Goal: Obtain resource: Download file/media

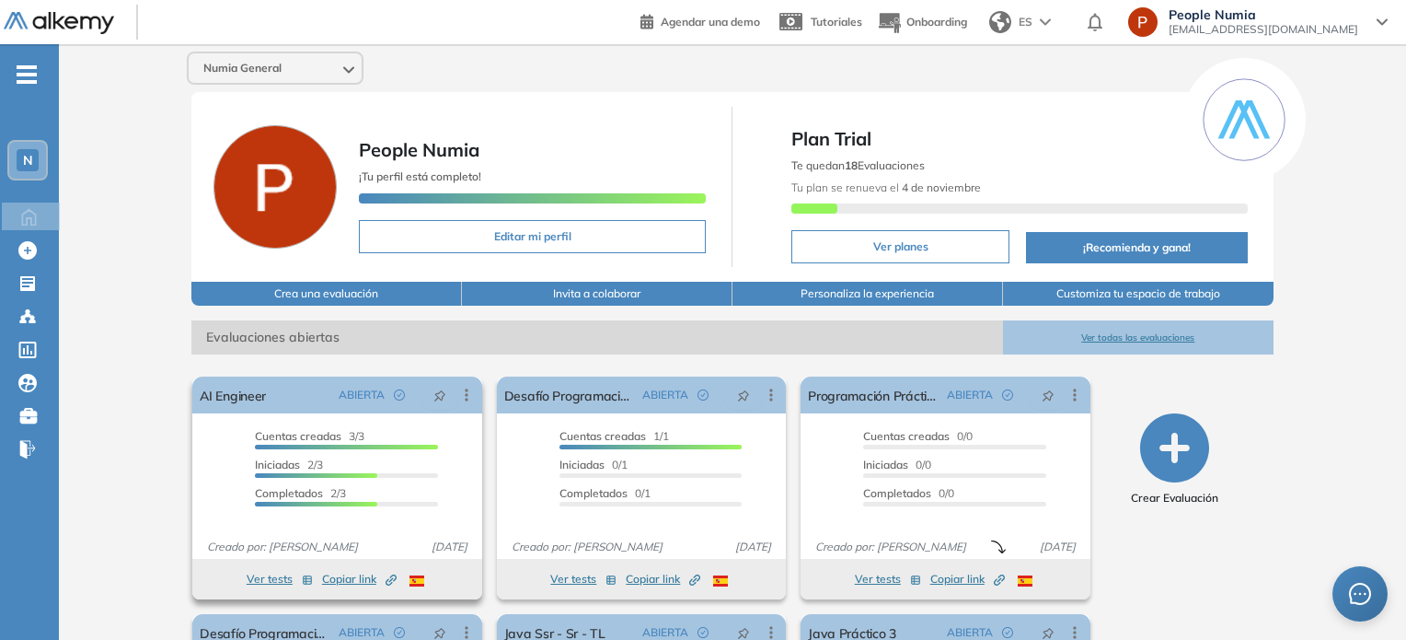
click at [330, 485] on div "Completados 2/3" at bounding box center [346, 495] width 182 height 21
click at [341, 486] on span "Completados 2/3" at bounding box center [300, 493] width 91 height 14
click at [262, 572] on button "Ver tests" at bounding box center [280, 579] width 66 height 22
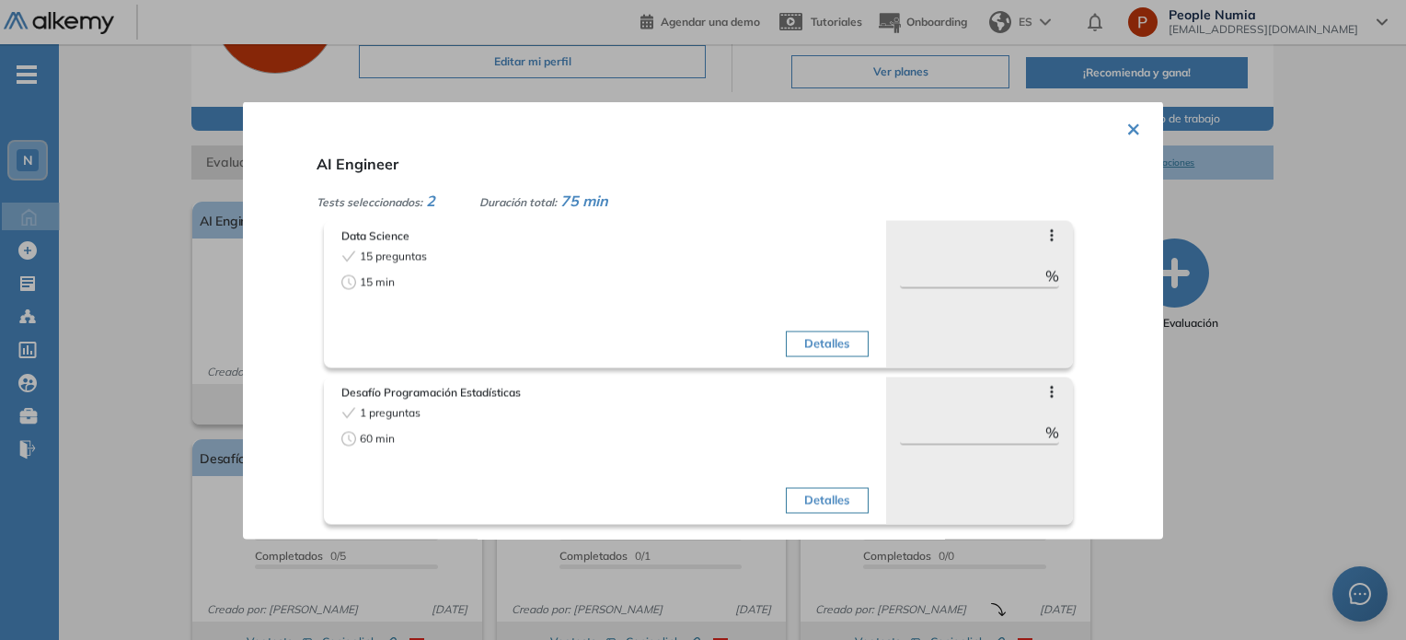
scroll to position [217, 0]
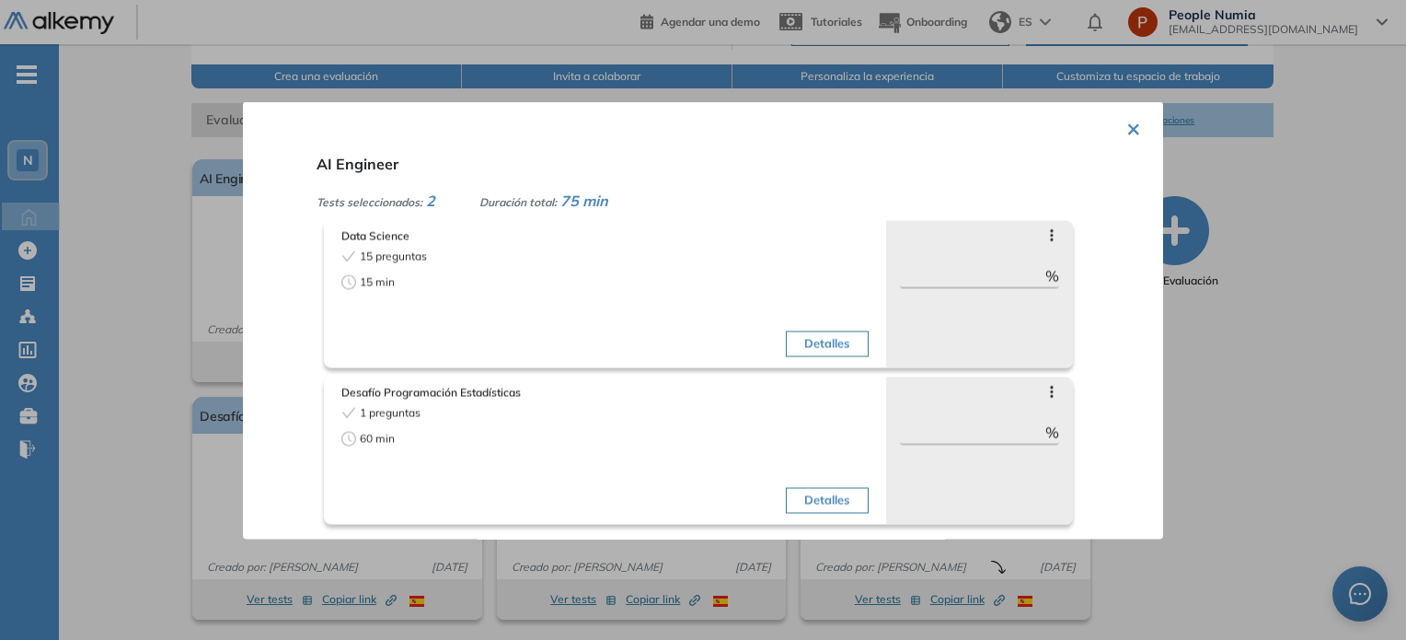
drag, startPoint x: 1125, startPoint y: 124, endPoint x: 1026, endPoint y: 135, distance: 99.1
click at [1127, 124] on button "×" at bounding box center [1134, 127] width 15 height 36
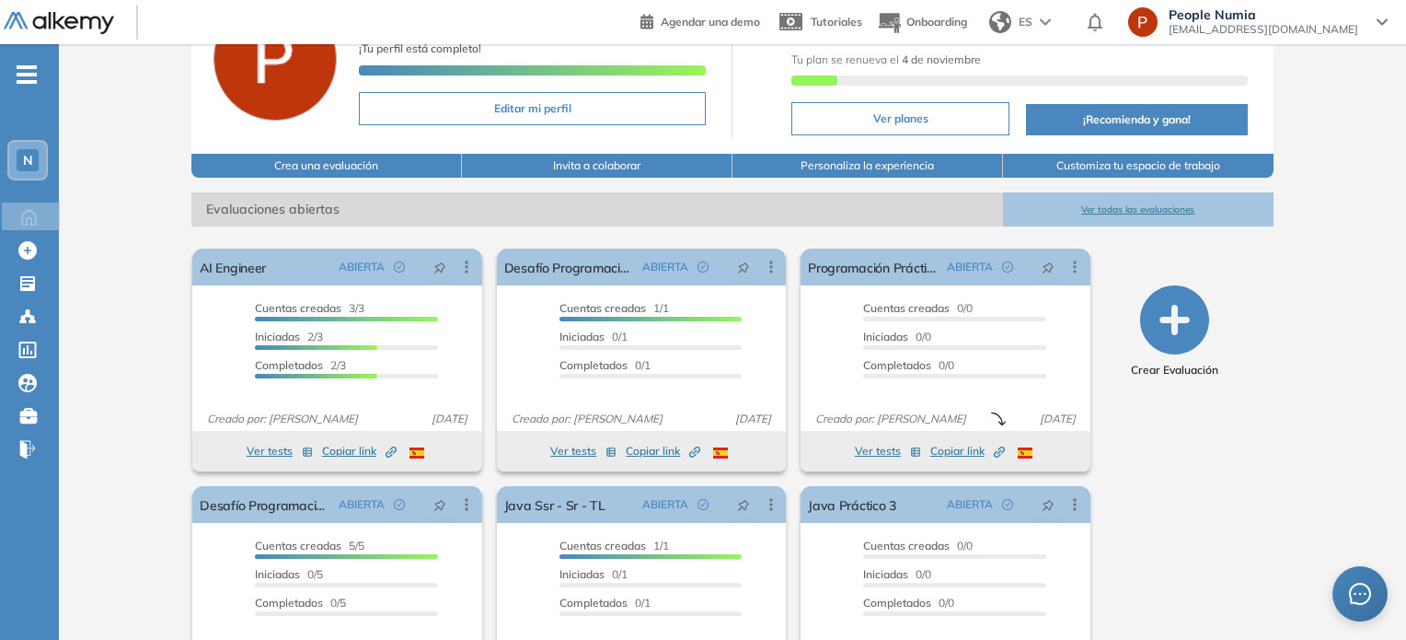
scroll to position [0, 0]
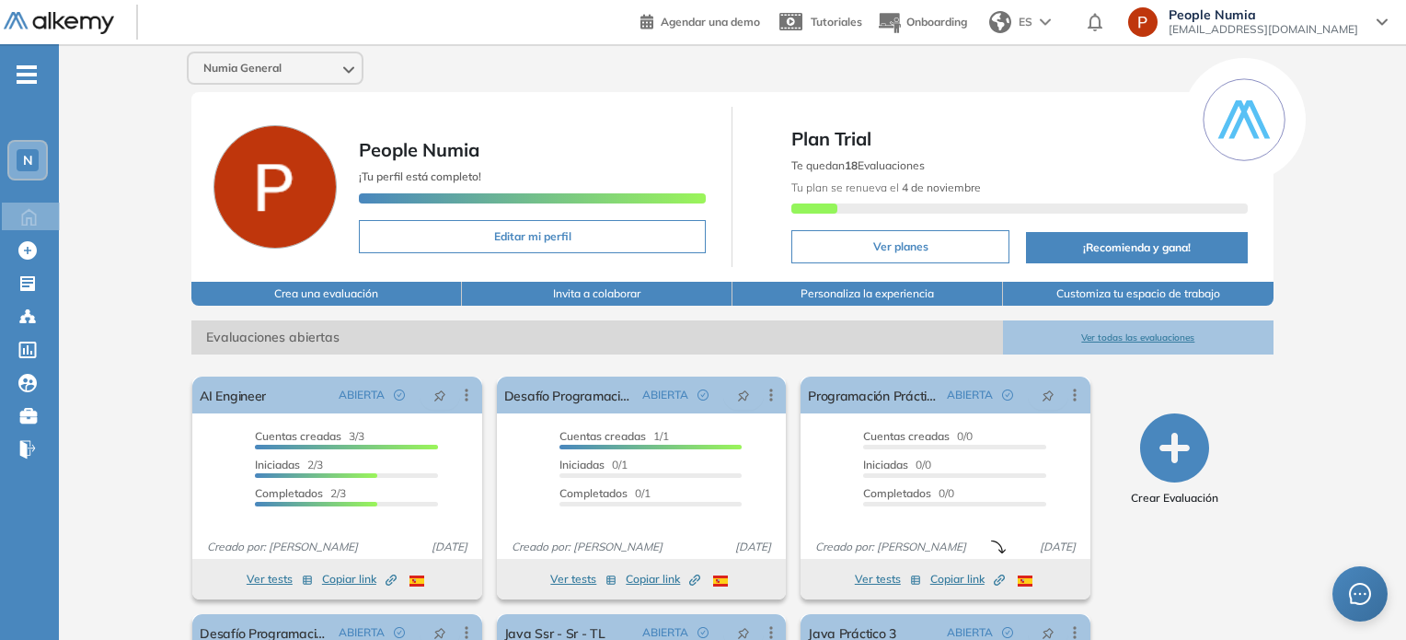
click at [1153, 331] on button "Ver todas las evaluaciones" at bounding box center [1138, 337] width 271 height 34
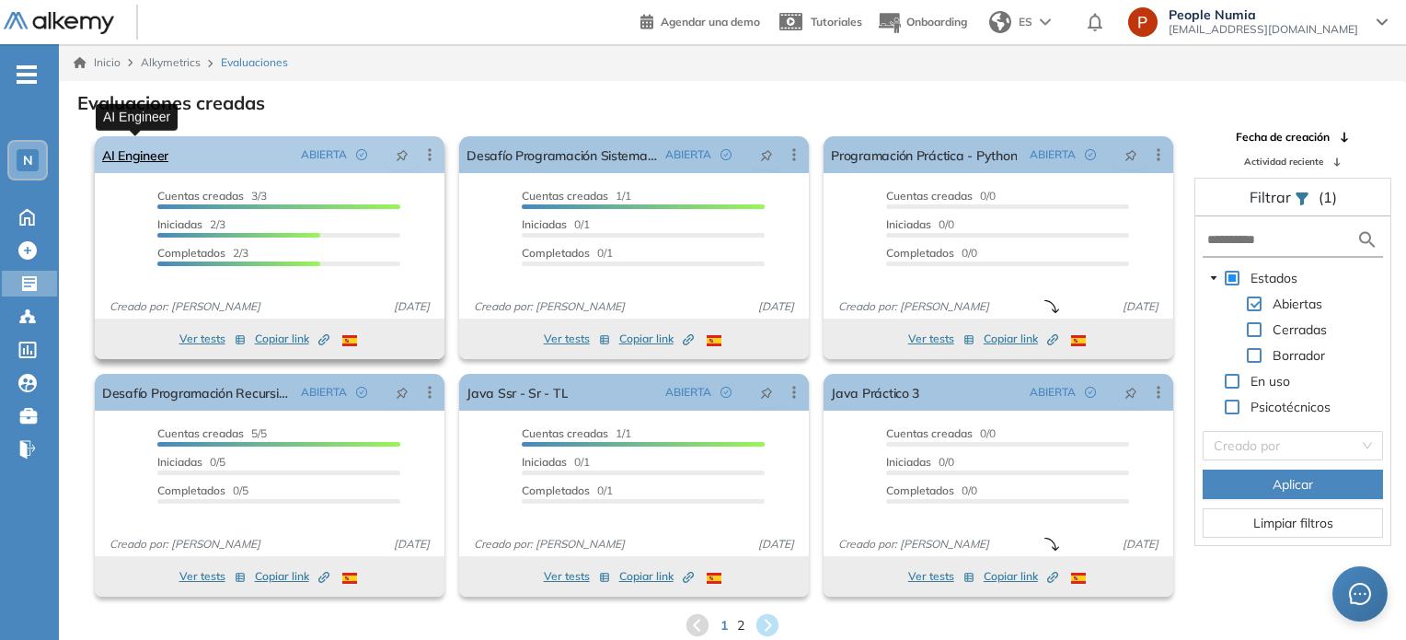
click at [142, 157] on link "AI Engineer" at bounding box center [135, 154] width 66 height 37
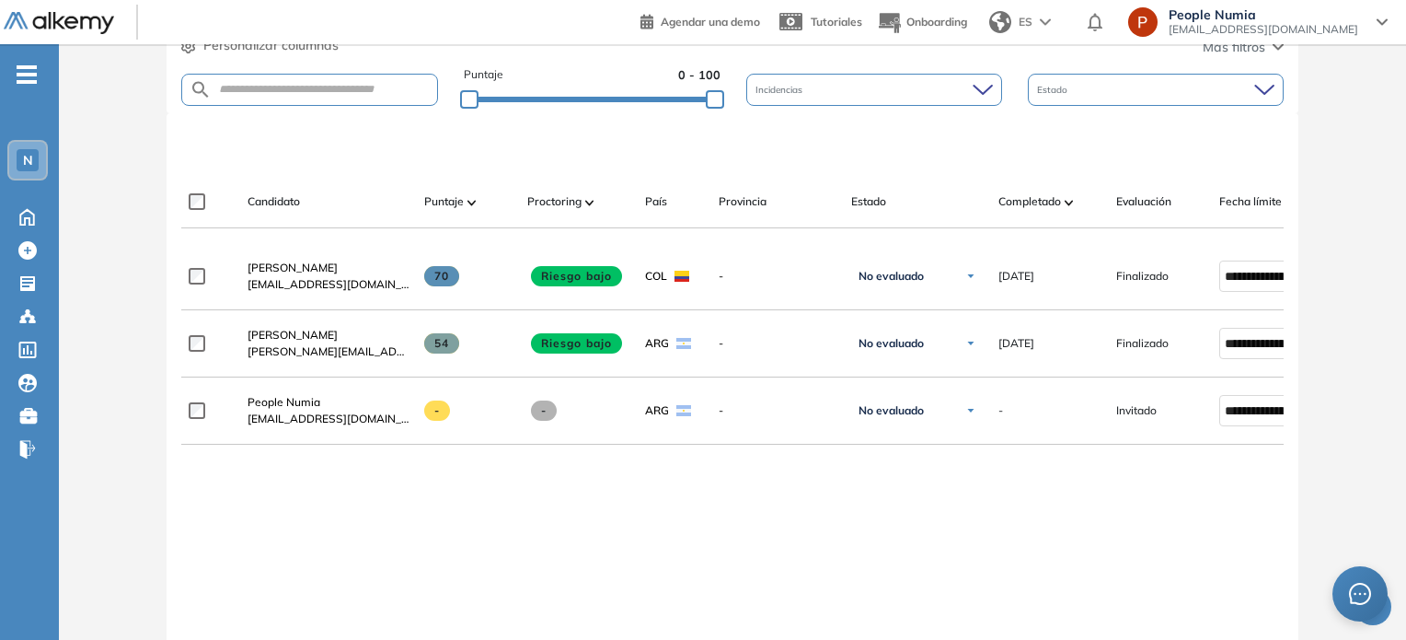
scroll to position [552, 0]
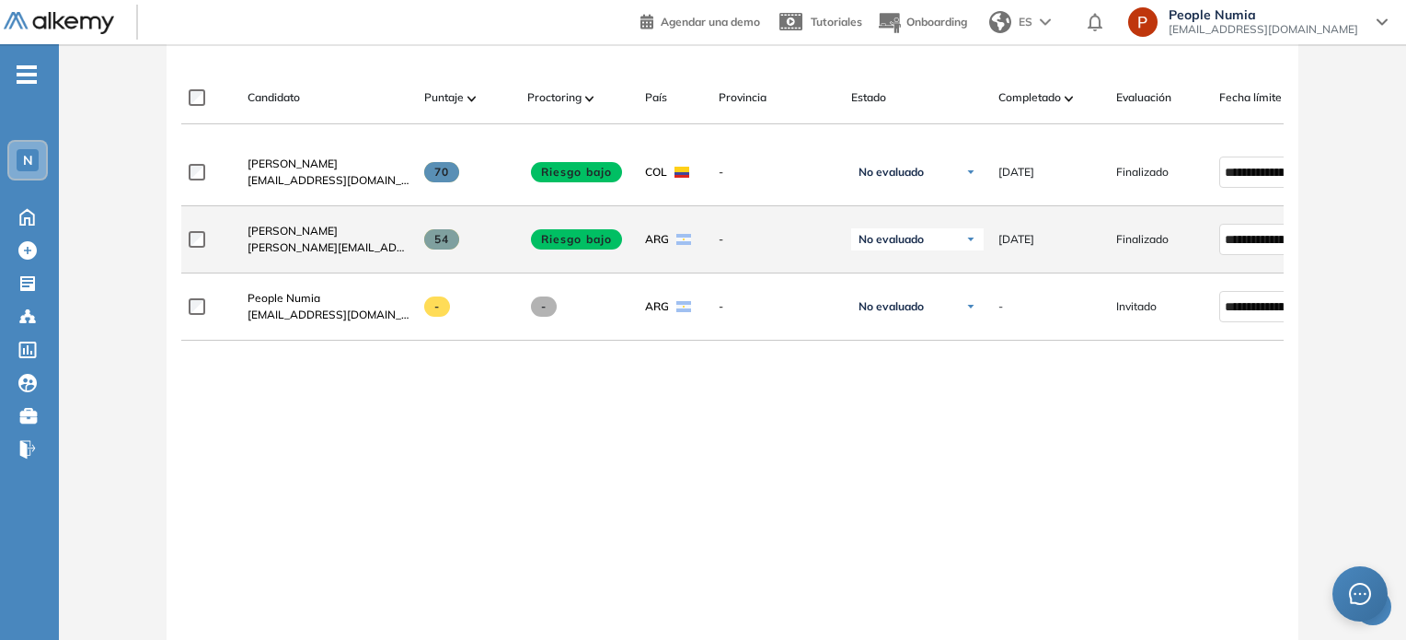
click at [346, 248] on span "[PERSON_NAME][EMAIL_ADDRESS][DOMAIN_NAME]" at bounding box center [329, 247] width 162 height 17
click at [451, 237] on span at bounding box center [442, 239] width 36 height 20
click at [295, 231] on span "[PERSON_NAME]" at bounding box center [293, 231] width 90 height 14
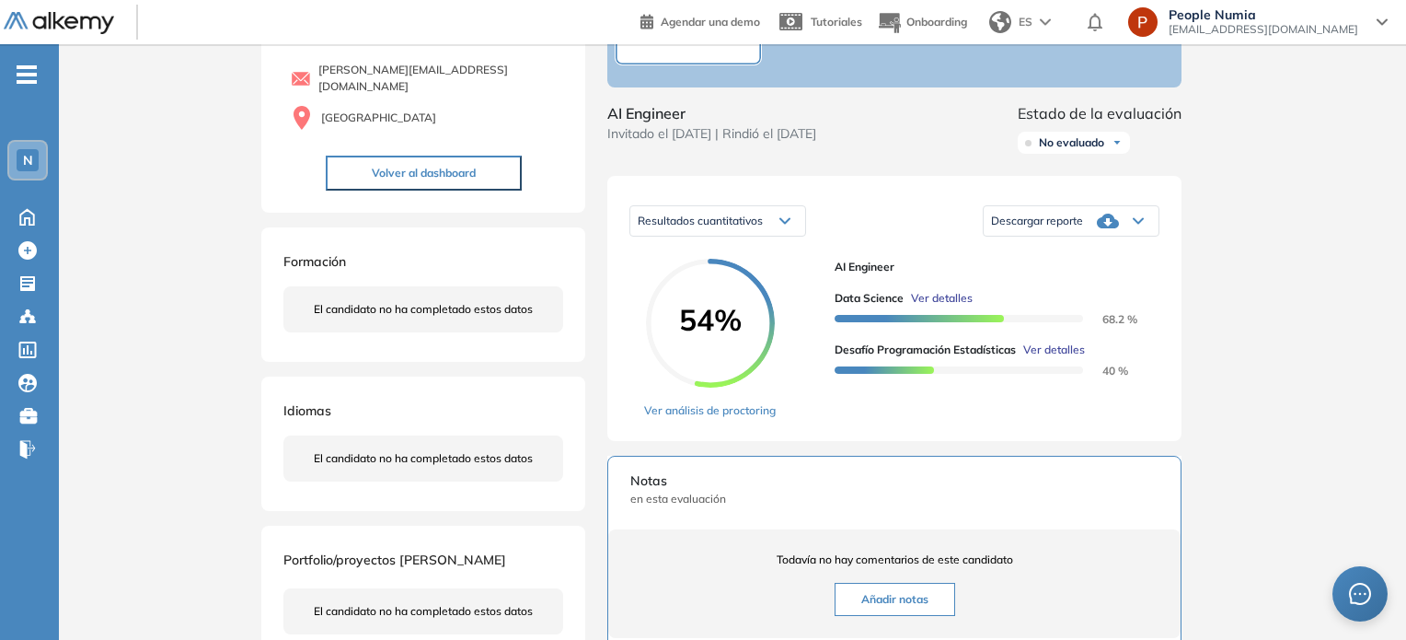
scroll to position [184, 0]
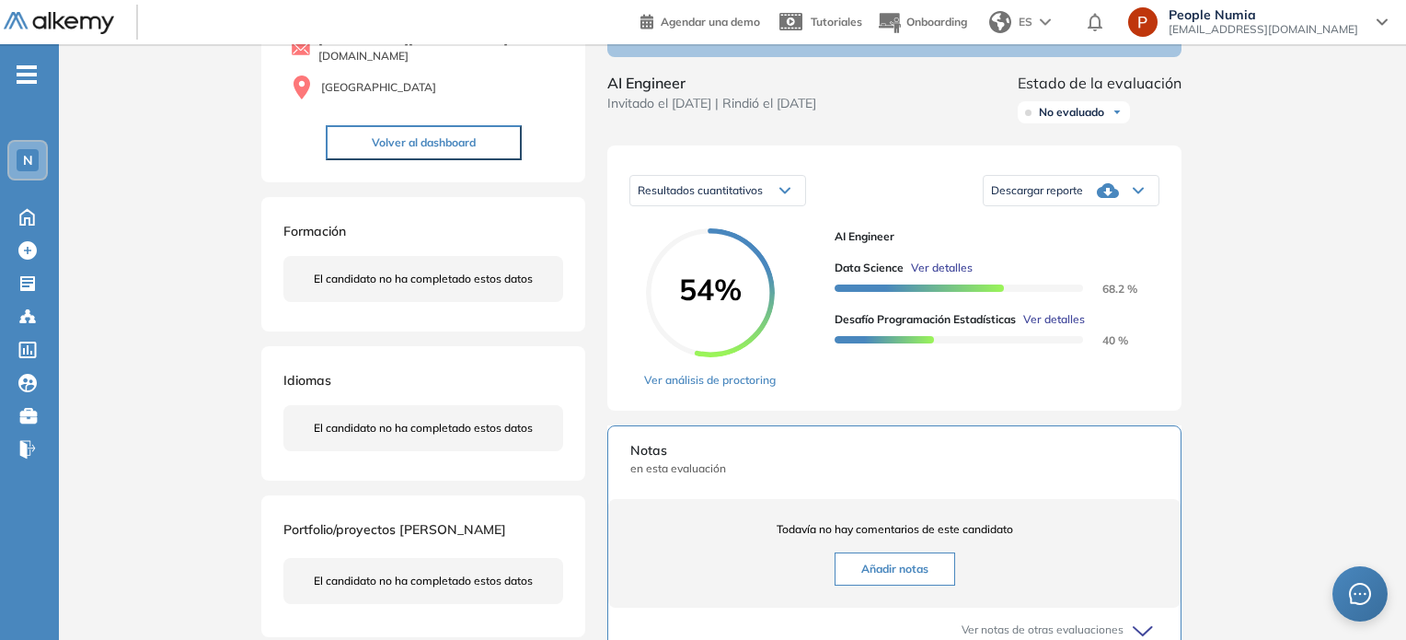
click at [1075, 198] on span "Descargar reporte" at bounding box center [1037, 190] width 92 height 15
click at [1085, 261] on li "Descargar informe resumido" at bounding box center [1060, 252] width 137 height 18
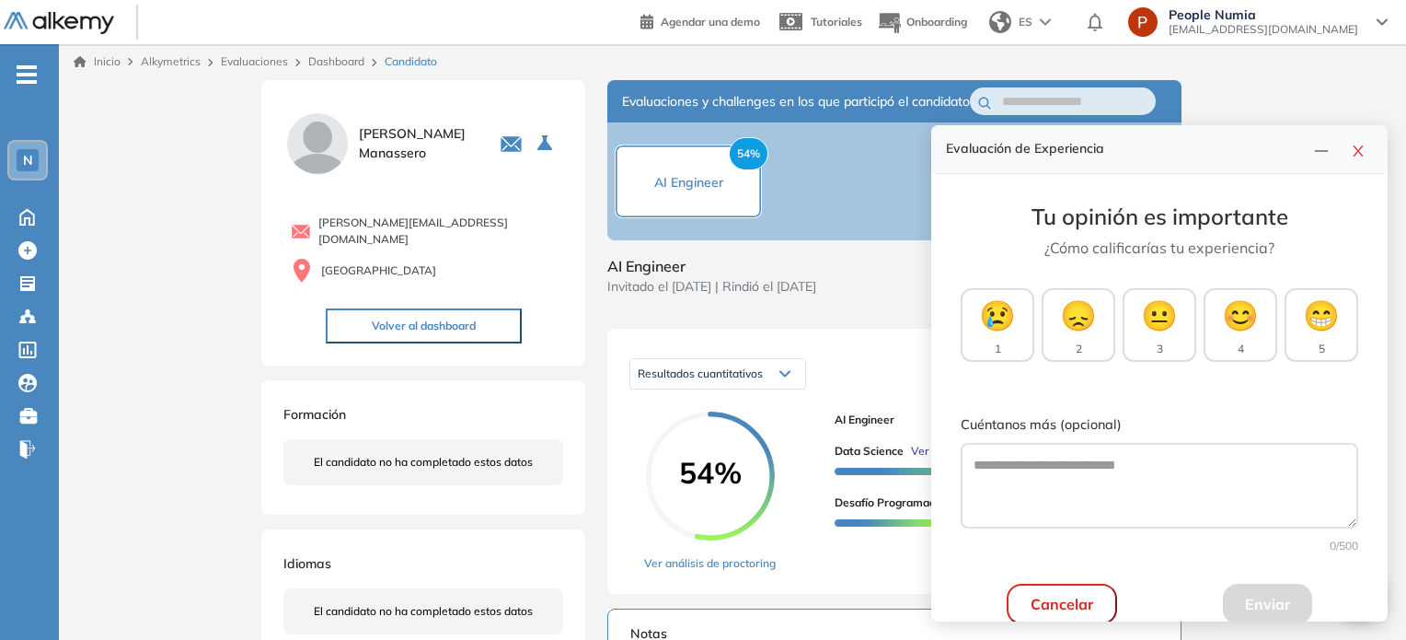
scroll to position [0, 0]
click at [420, 328] on button "Volver al dashboard" at bounding box center [424, 326] width 196 height 35
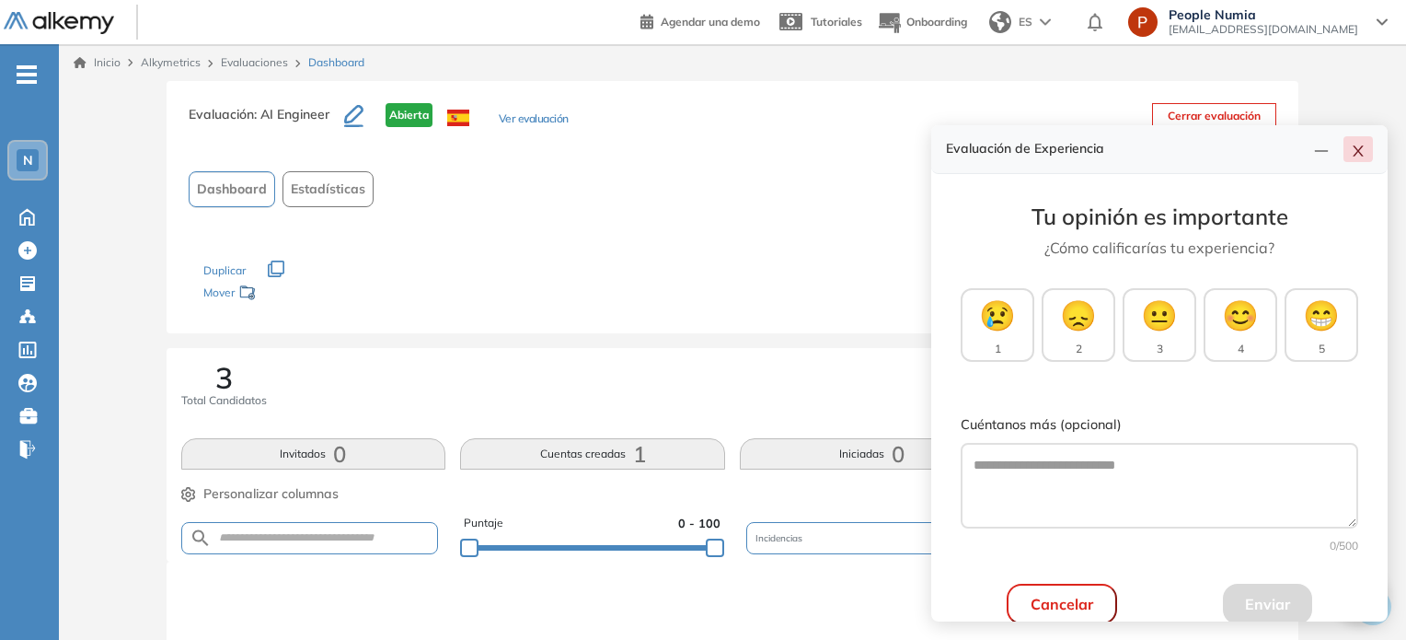
click at [1363, 143] on button "button" at bounding box center [1358, 149] width 29 height 26
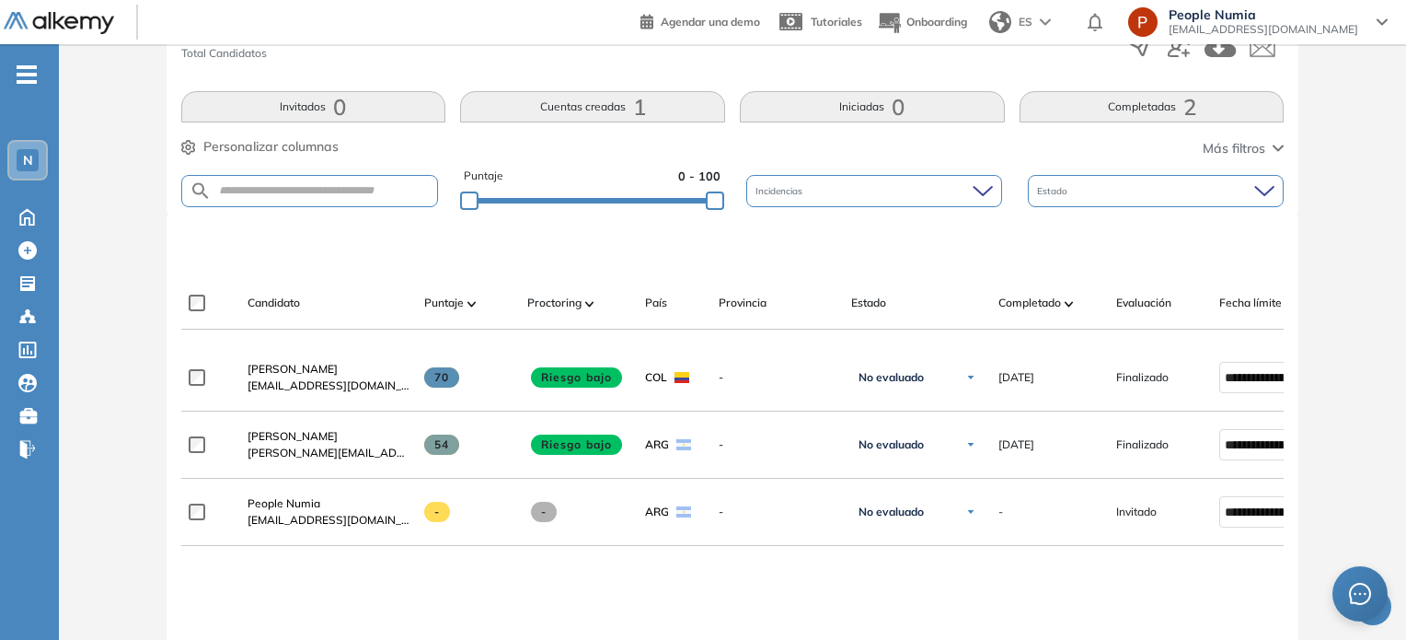
scroll to position [368, 0]
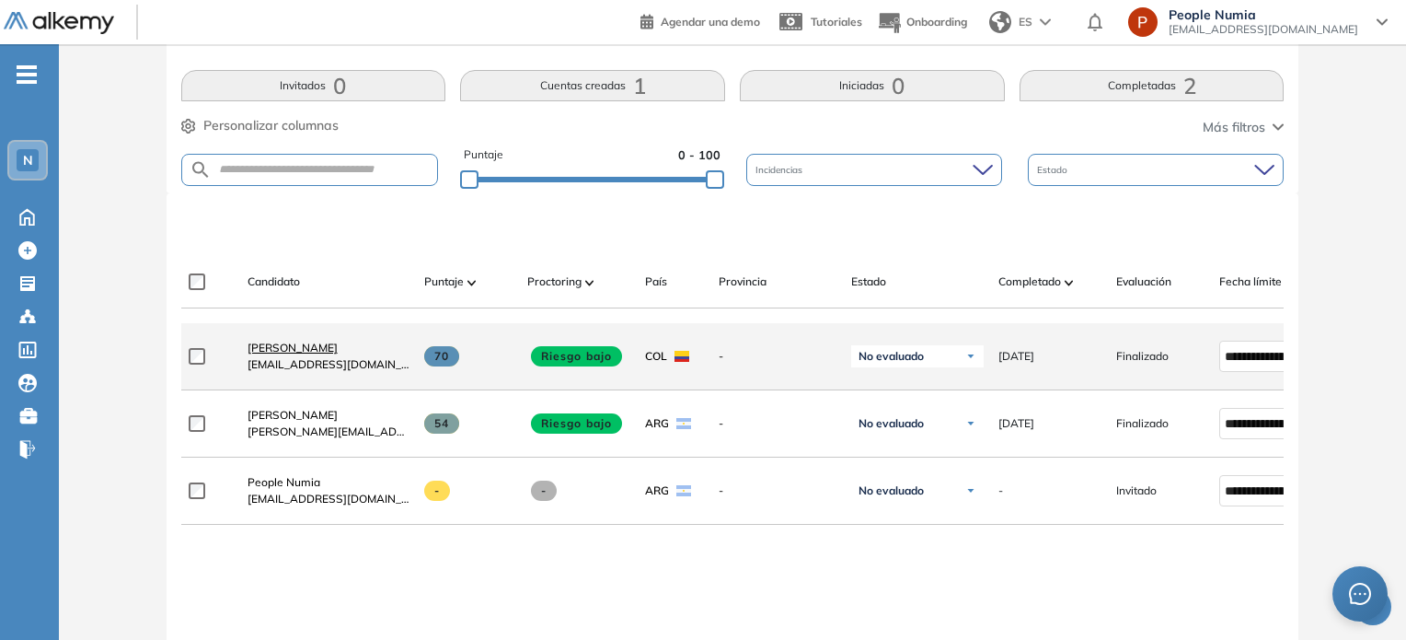
click at [300, 354] on span "[PERSON_NAME]" at bounding box center [293, 348] width 90 height 14
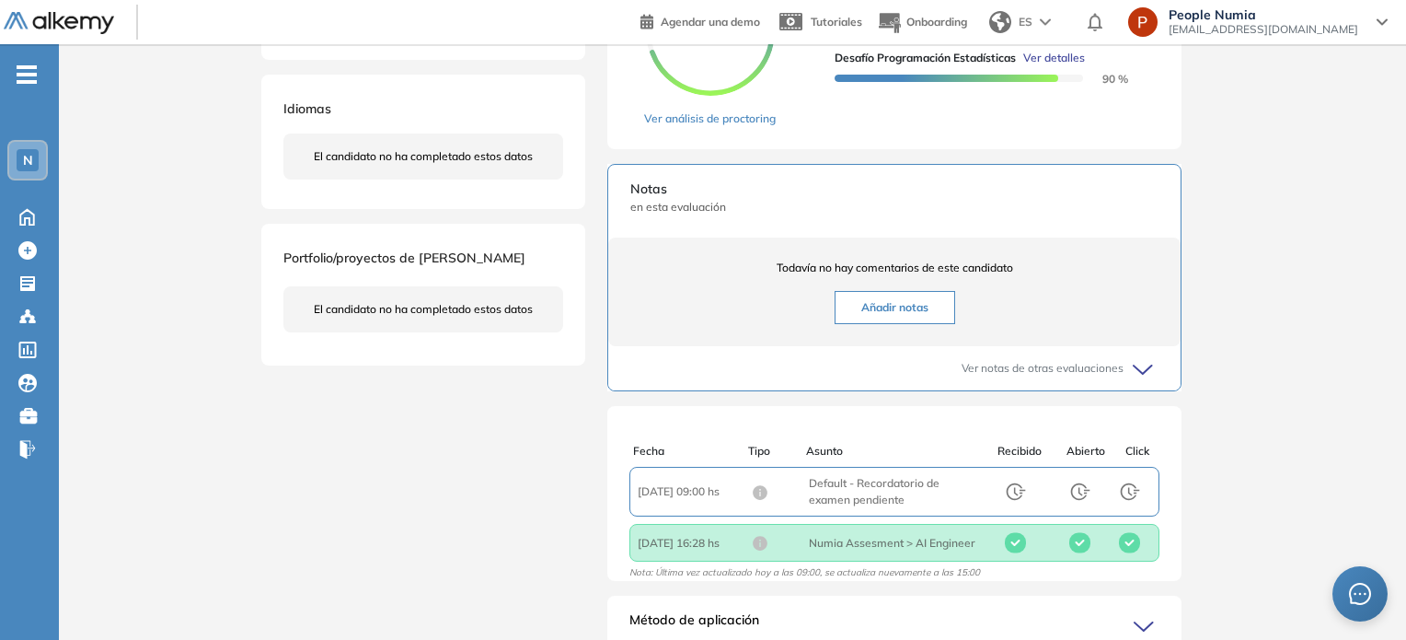
scroll to position [168, 0]
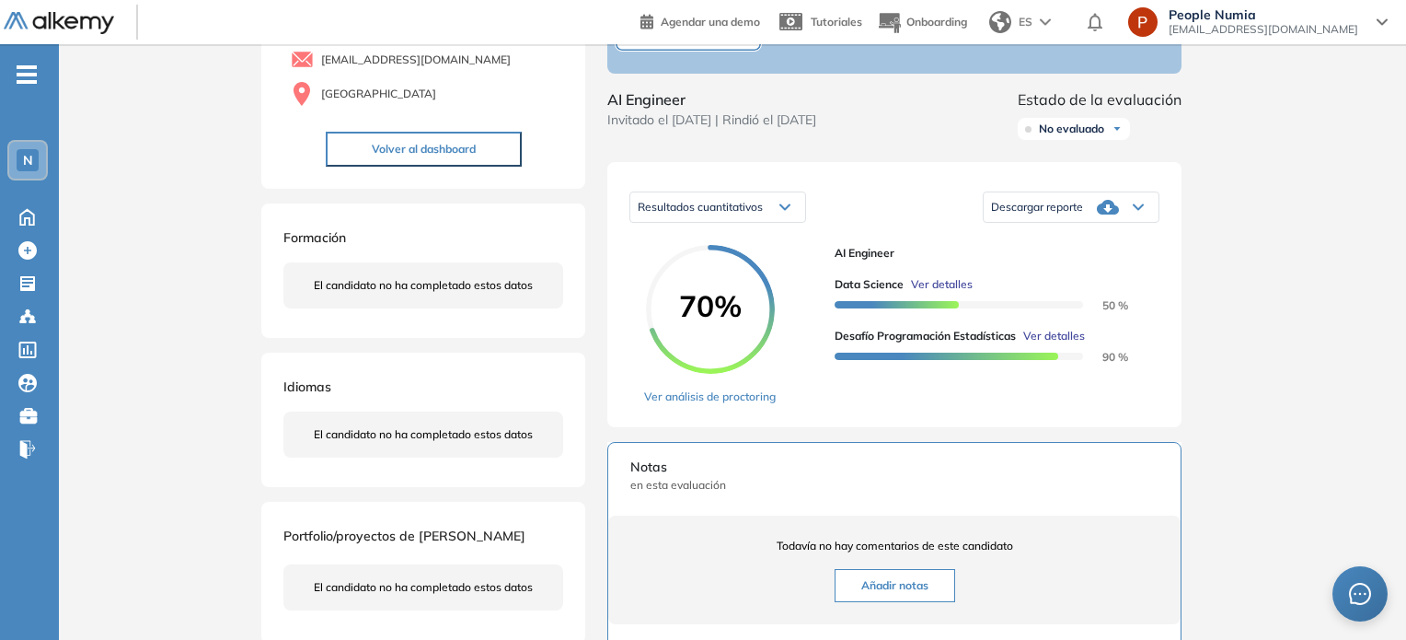
click at [1114, 218] on icon at bounding box center [1108, 207] width 22 height 22
click at [1090, 278] on li "Descargar informe resumido" at bounding box center [1060, 269] width 137 height 18
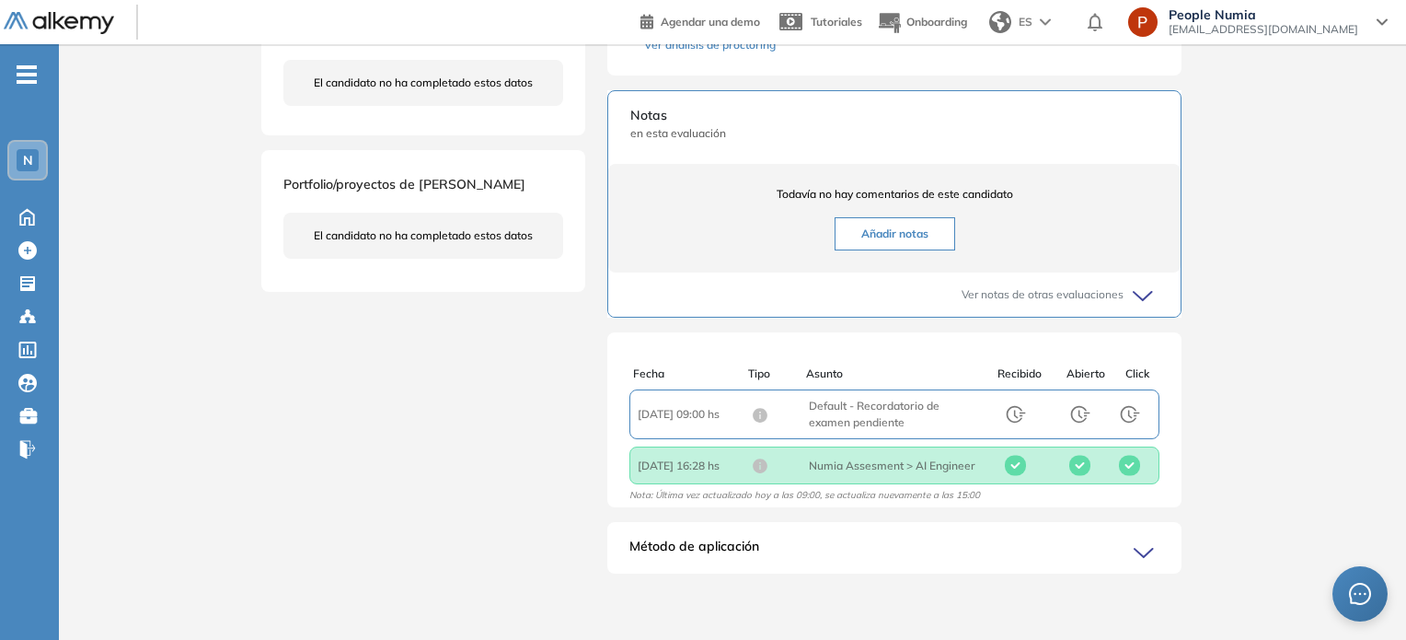
scroll to position [4, 0]
click at [723, 556] on span "Método de aplicación" at bounding box center [695, 551] width 130 height 29
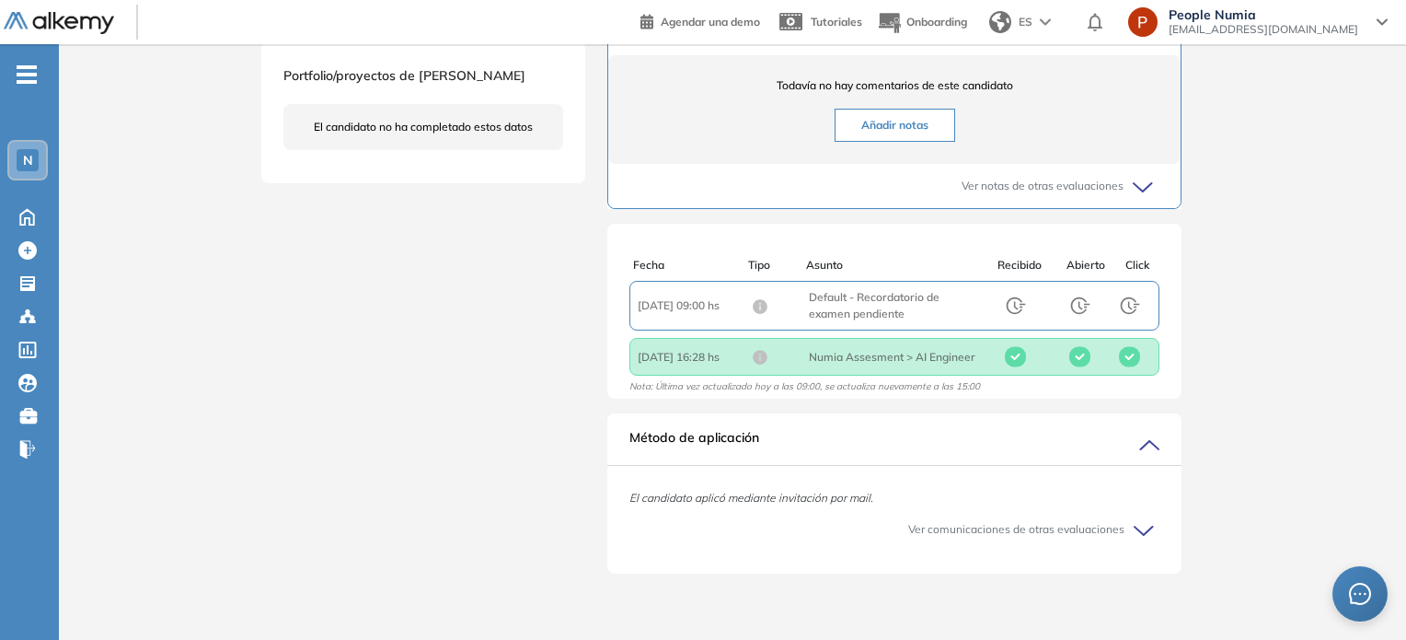
click at [769, 445] on div "Método de aplicación" at bounding box center [894, 446] width 574 height 37
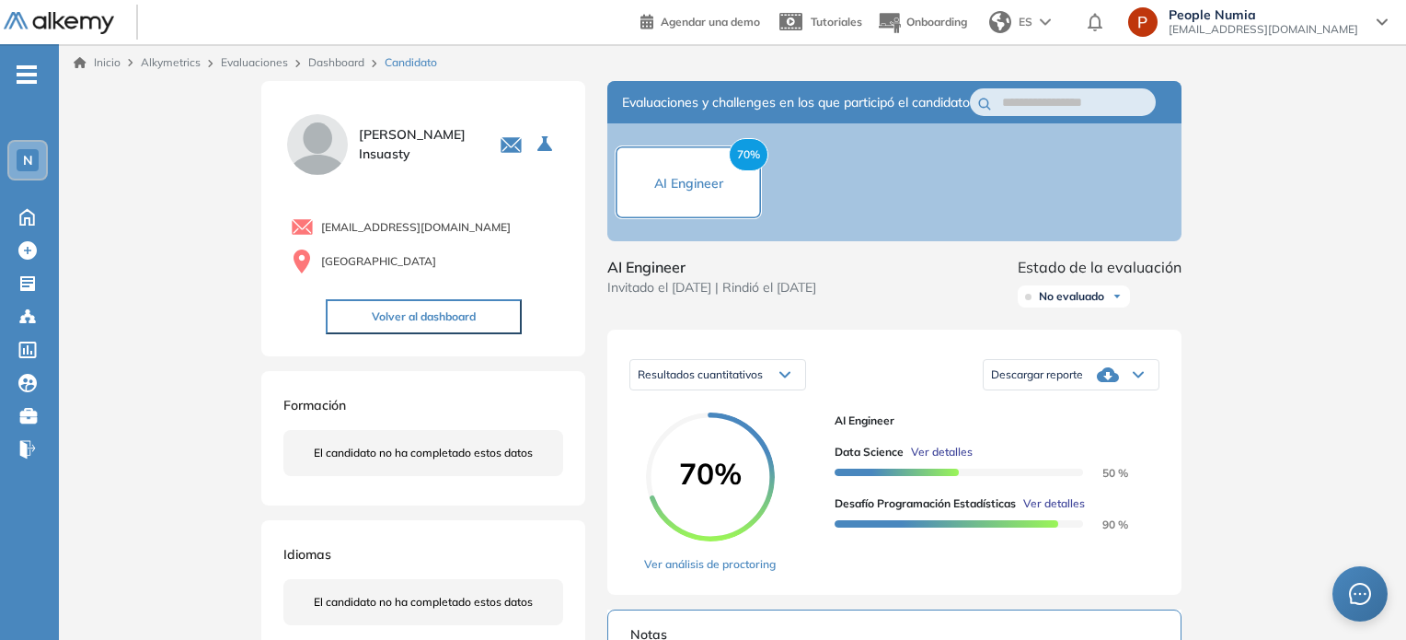
scroll to position [0, 0]
drag, startPoint x: 832, startPoint y: 522, endPoint x: 1017, endPoint y: 518, distance: 185.0
click at [1017, 518] on div "70% Ver análisis de proctoring AI Engineer Data Science Ver detalles 50 % Desaf…" at bounding box center [895, 492] width 530 height 160
copy span "Desafío Programación Estadísticas"
click at [1091, 393] on div "Descargar reporte" at bounding box center [1071, 374] width 175 height 37
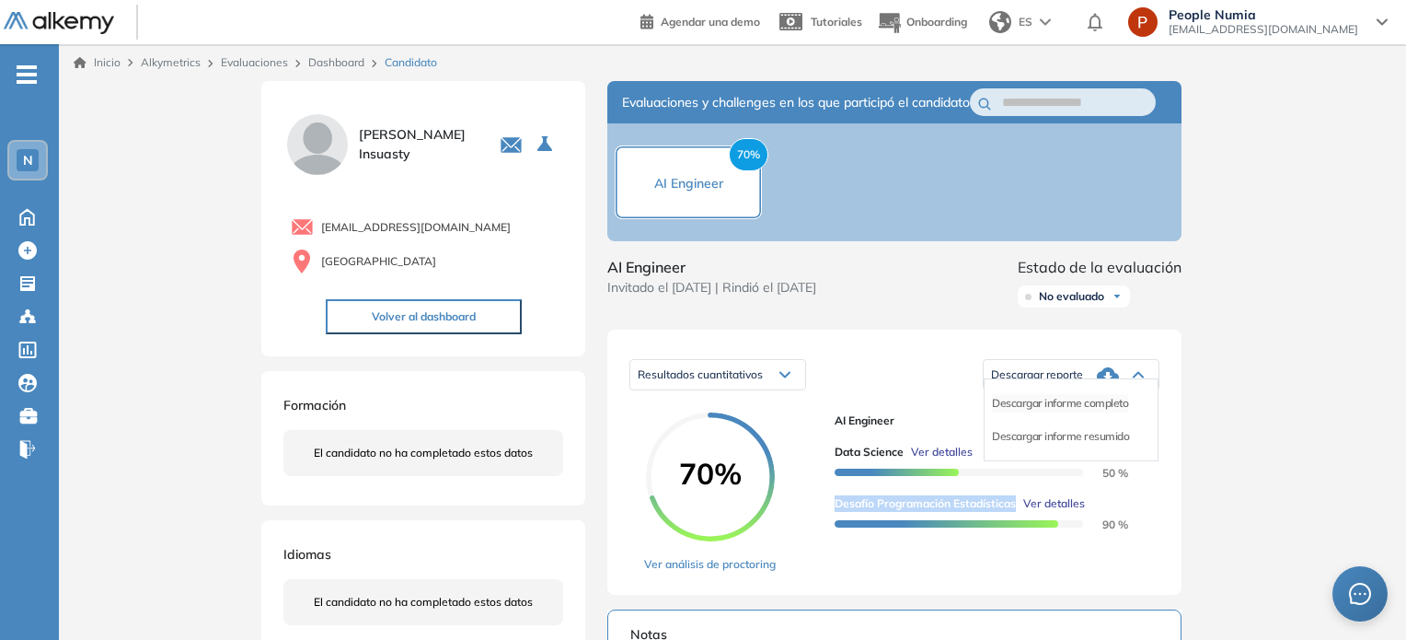
click at [1090, 412] on li "Descargar informe completo" at bounding box center [1060, 403] width 136 height 18
click at [352, 56] on link "Dashboard" at bounding box center [336, 62] width 56 height 14
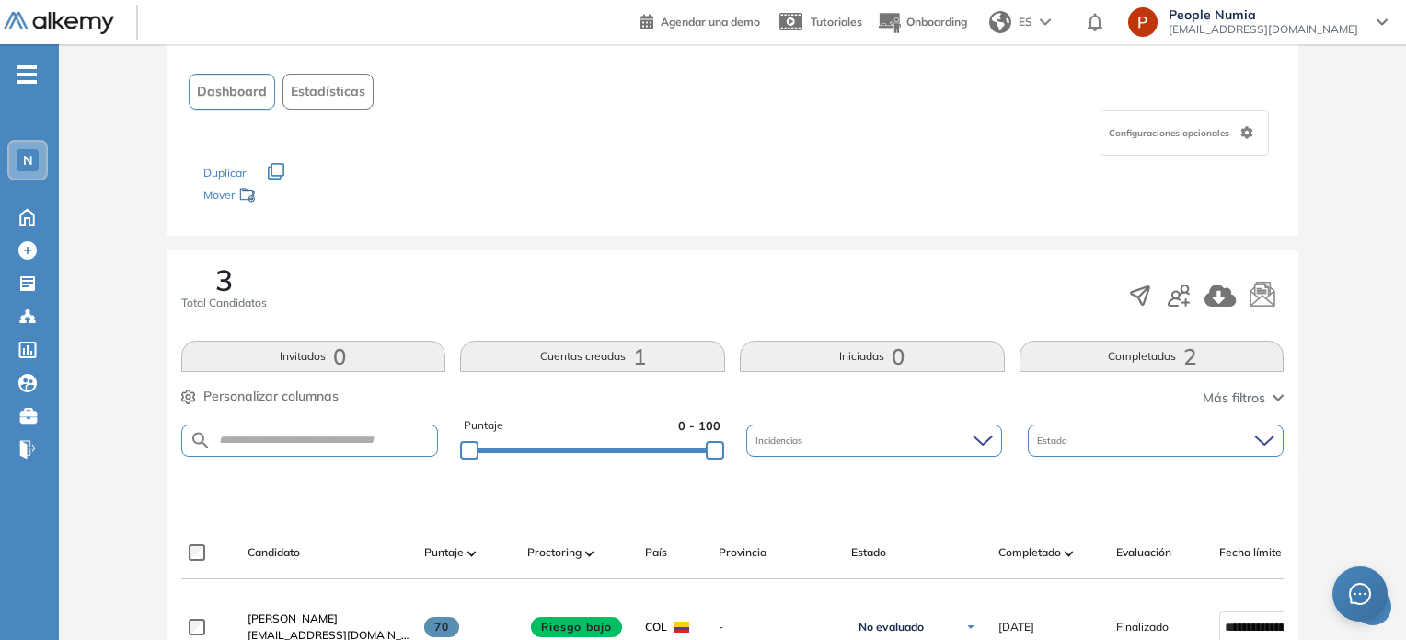
scroll to position [368, 0]
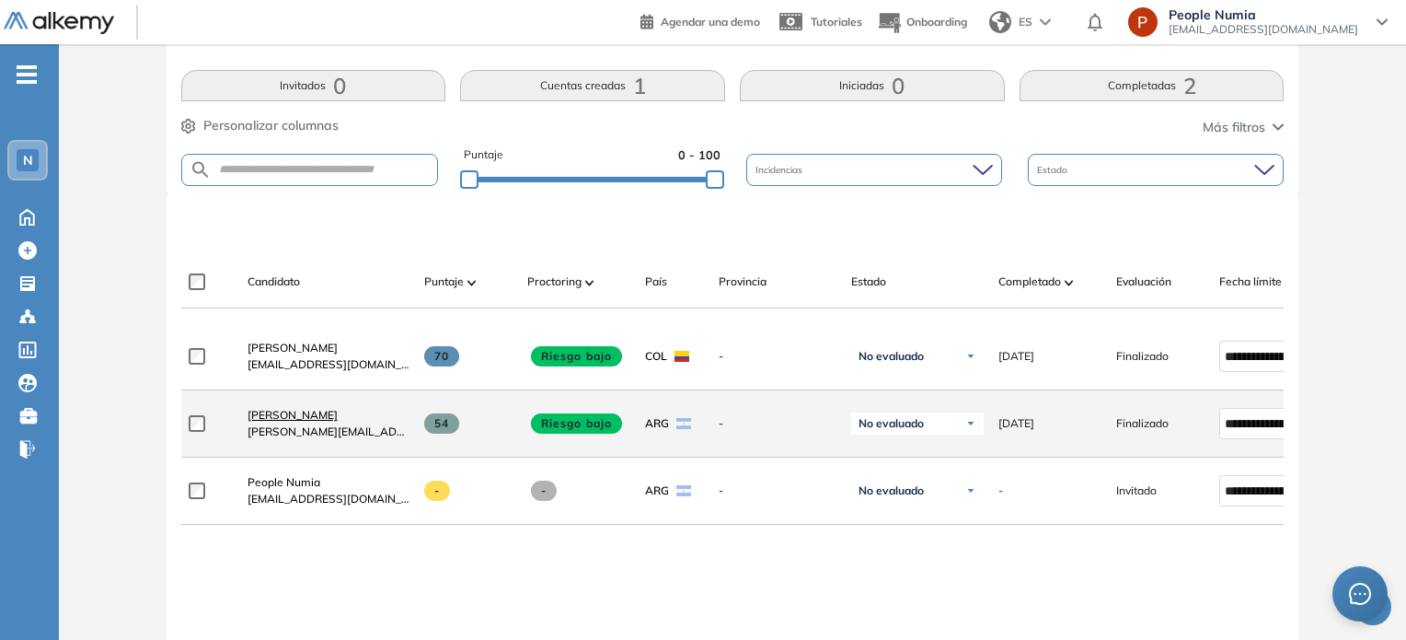
click at [317, 420] on span "[PERSON_NAME]" at bounding box center [293, 415] width 90 height 14
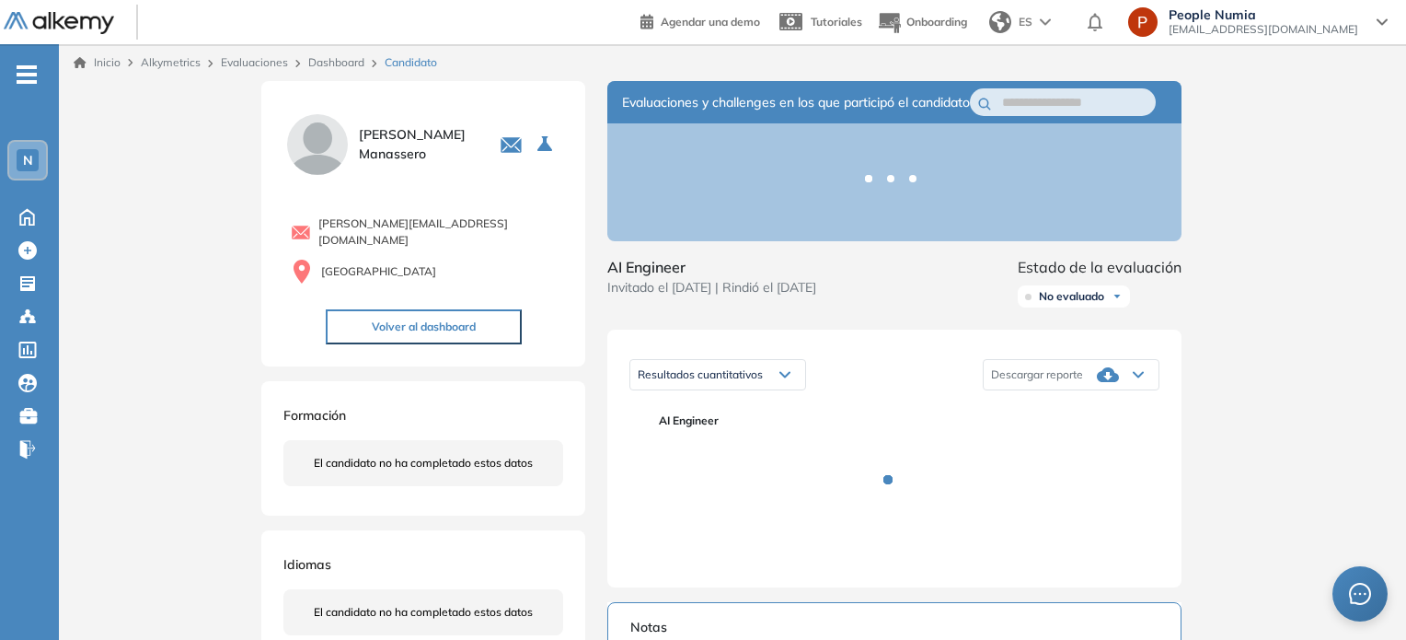
click at [1108, 386] on icon at bounding box center [1108, 375] width 22 height 22
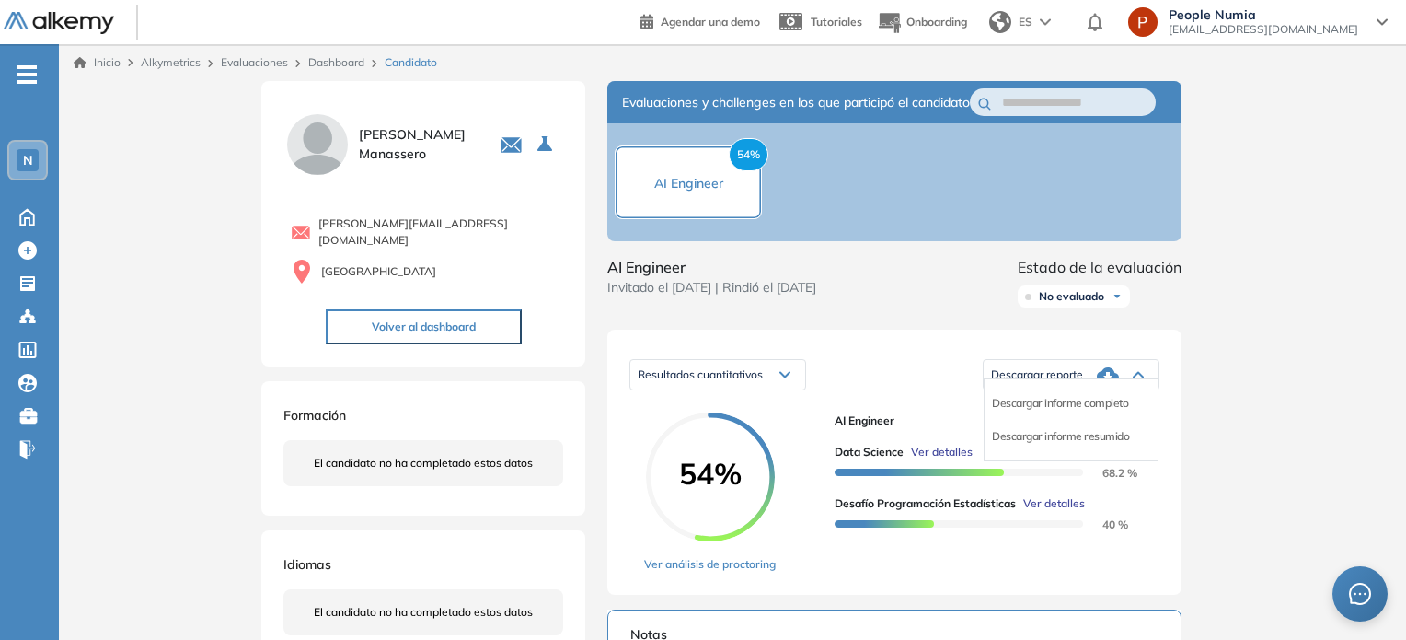
click at [1104, 412] on li "Descargar informe completo" at bounding box center [1060, 403] width 136 height 18
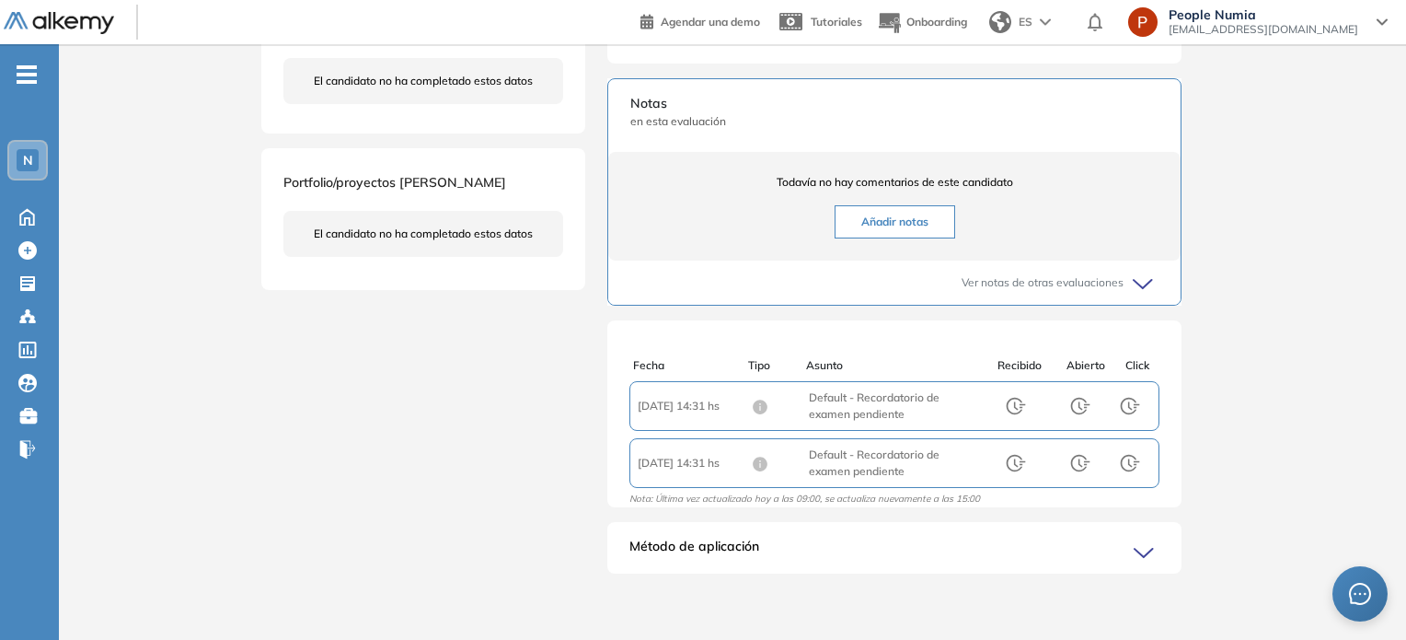
scroll to position [5, 0]
